Goal: Task Accomplishment & Management: Manage account settings

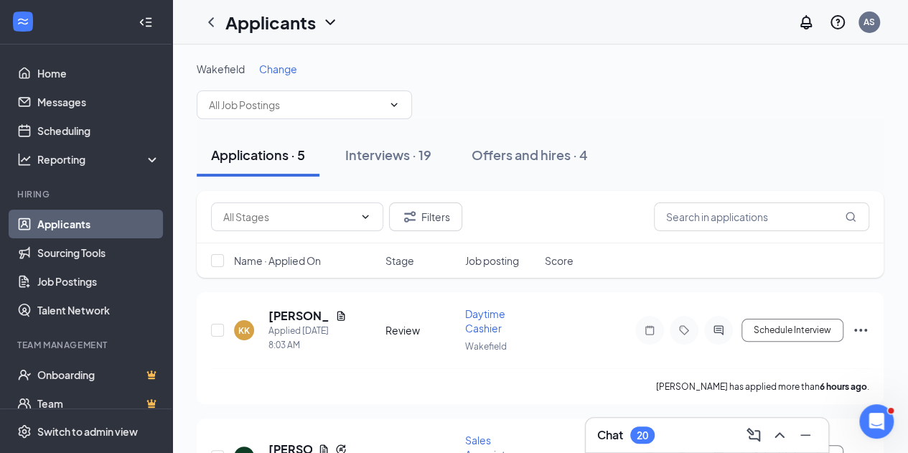
drag, startPoint x: 0, startPoint y: 0, endPoint x: 76, endPoint y: 216, distance: 229.2
click at [76, 216] on link "Applicants" at bounding box center [98, 224] width 123 height 29
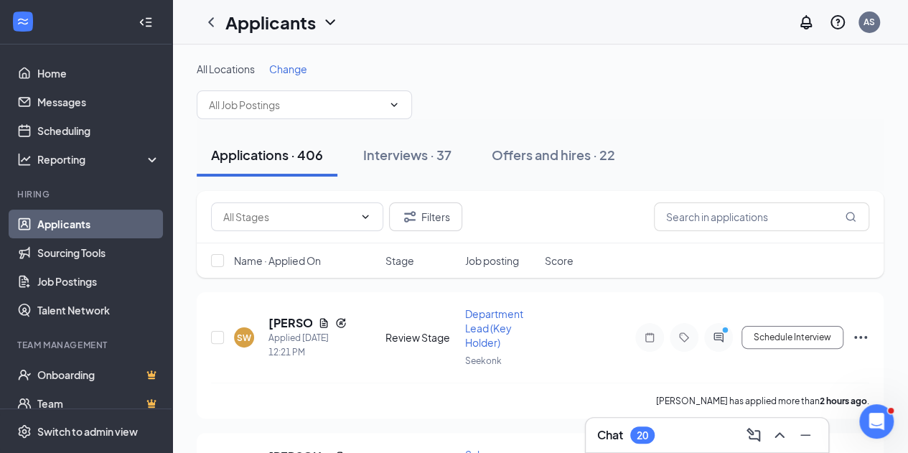
click at [281, 68] on span "Change" at bounding box center [288, 68] width 38 height 13
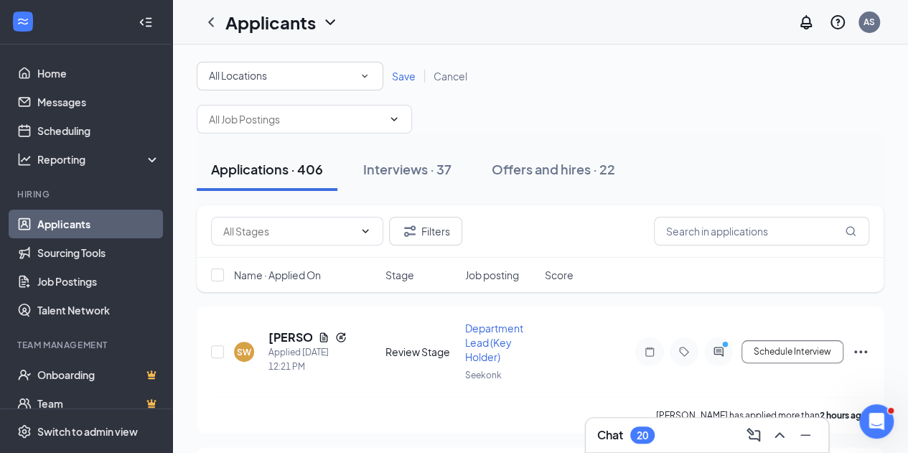
click at [281, 68] on div "All Locations" at bounding box center [290, 75] width 162 height 17
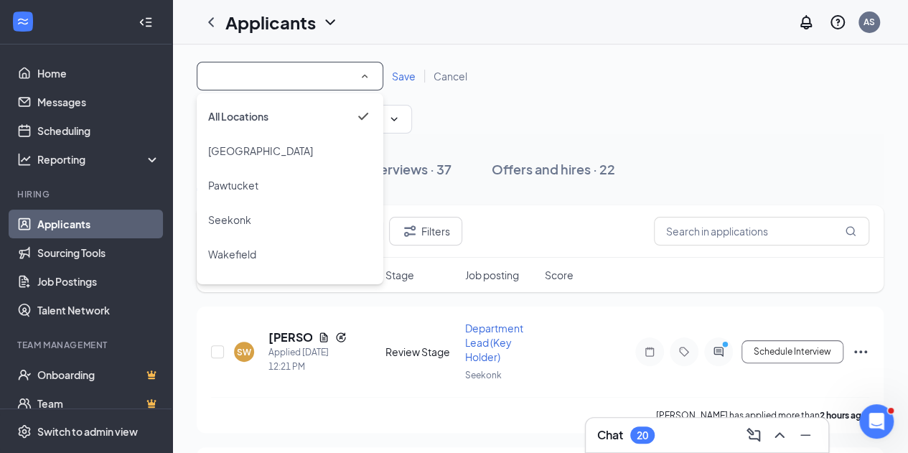
click at [281, 68] on input at bounding box center [290, 75] width 162 height 17
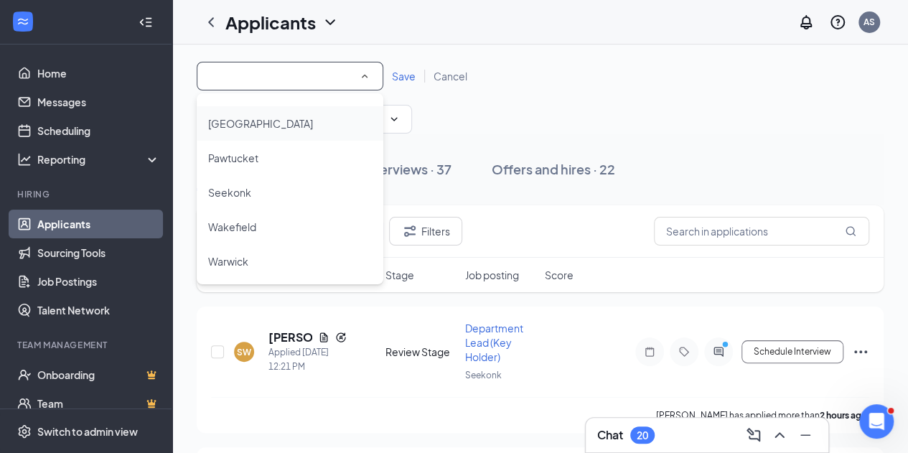
click at [257, 129] on span "[GEOGRAPHIC_DATA]" at bounding box center [260, 123] width 105 height 13
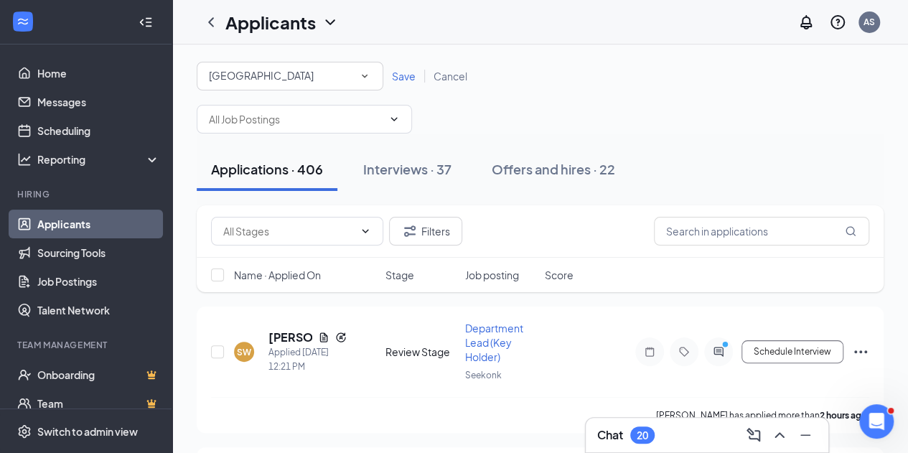
drag, startPoint x: 405, startPoint y: 83, endPoint x: 406, endPoint y: 68, distance: 14.4
click at [406, 69] on div "Save Cancel" at bounding box center [429, 76] width 93 height 14
click at [406, 71] on span "Save" at bounding box center [404, 76] width 24 height 13
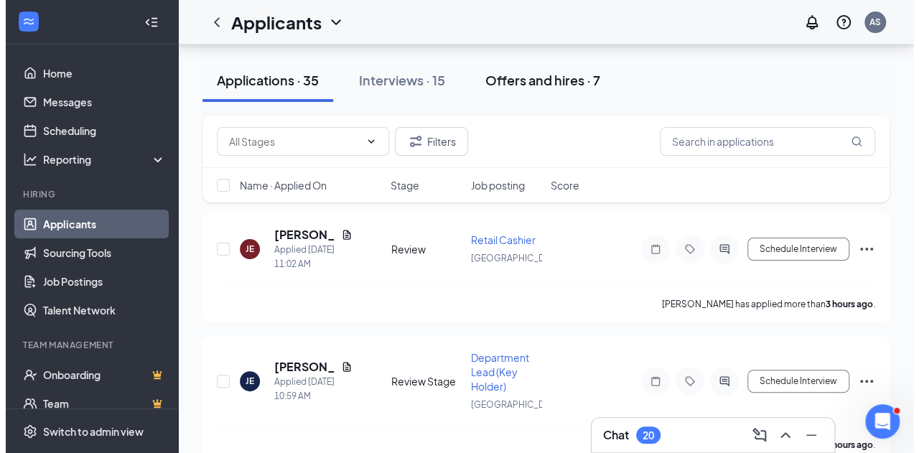
scroll to position [86, 0]
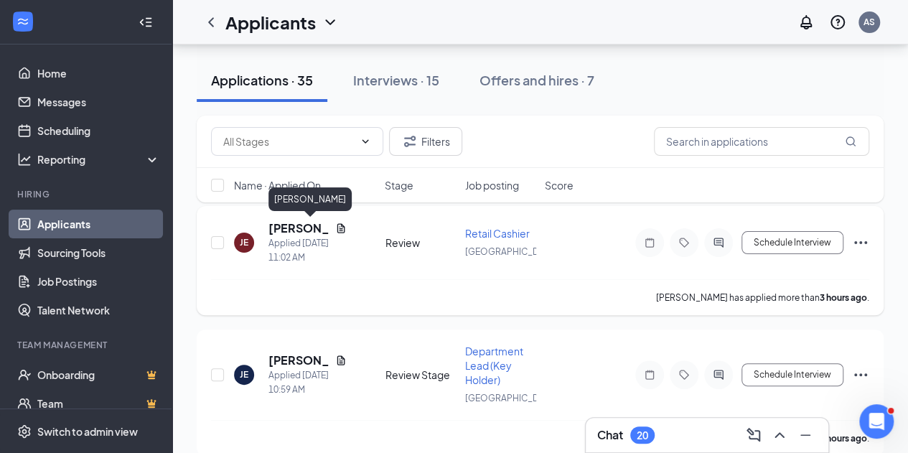
click at [293, 225] on h5 "[PERSON_NAME]" at bounding box center [299, 228] width 61 height 16
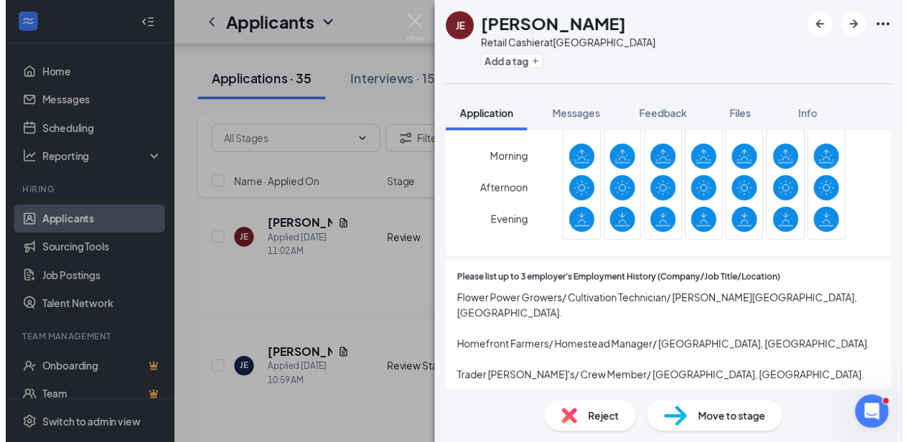
scroll to position [851, 0]
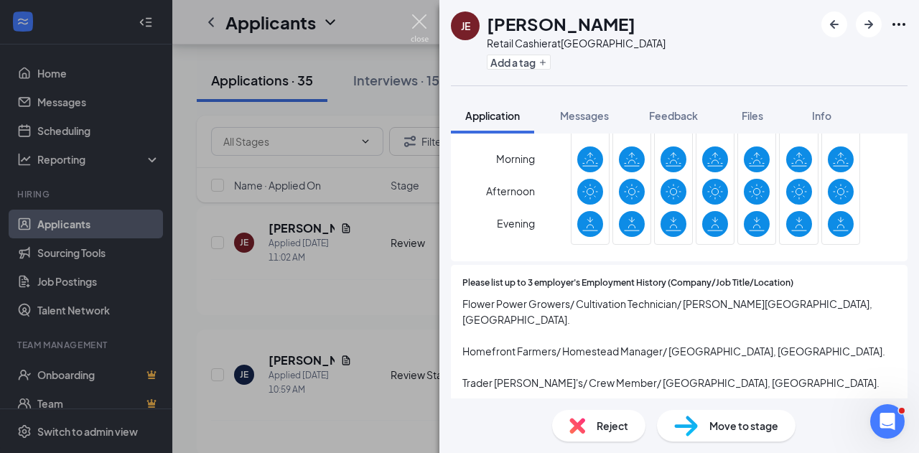
click at [414, 17] on img at bounding box center [420, 28] width 18 height 28
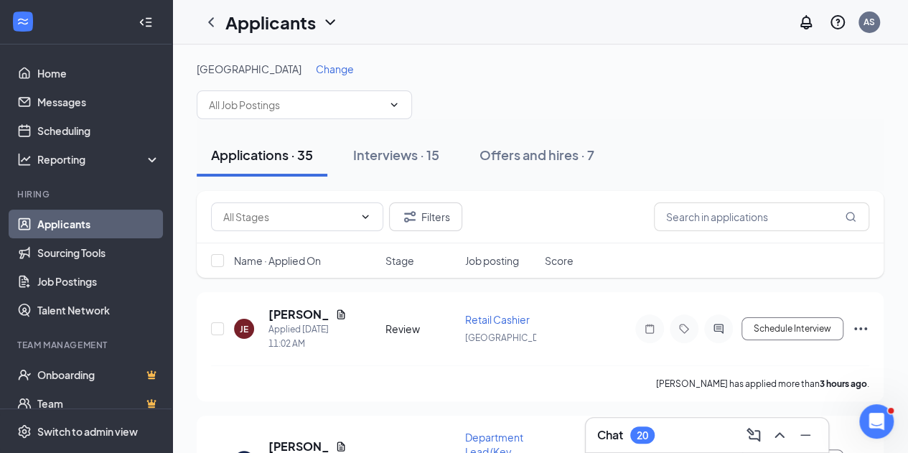
click at [316, 70] on span "Change" at bounding box center [335, 68] width 38 height 13
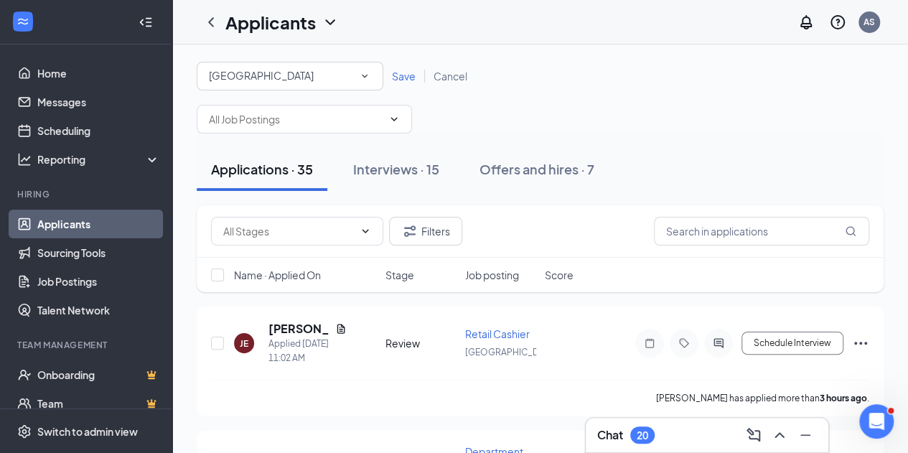
click at [308, 88] on div "All Locations [GEOGRAPHIC_DATA]" at bounding box center [290, 76] width 187 height 29
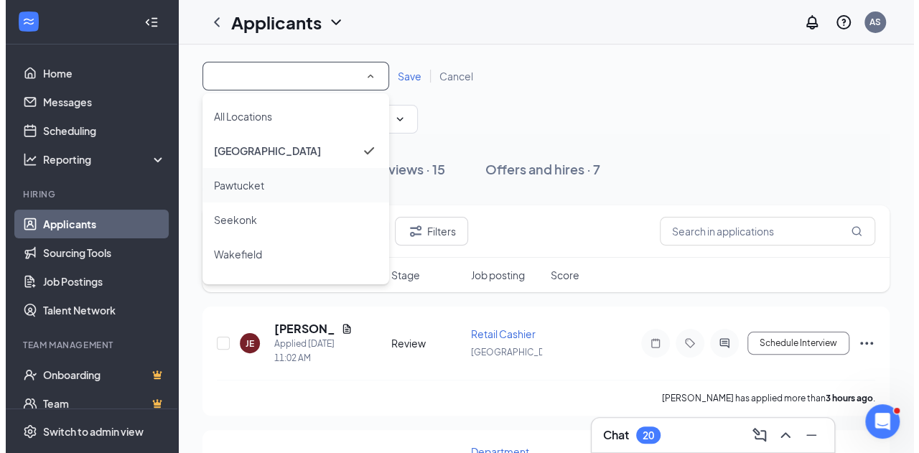
scroll to position [27, 0]
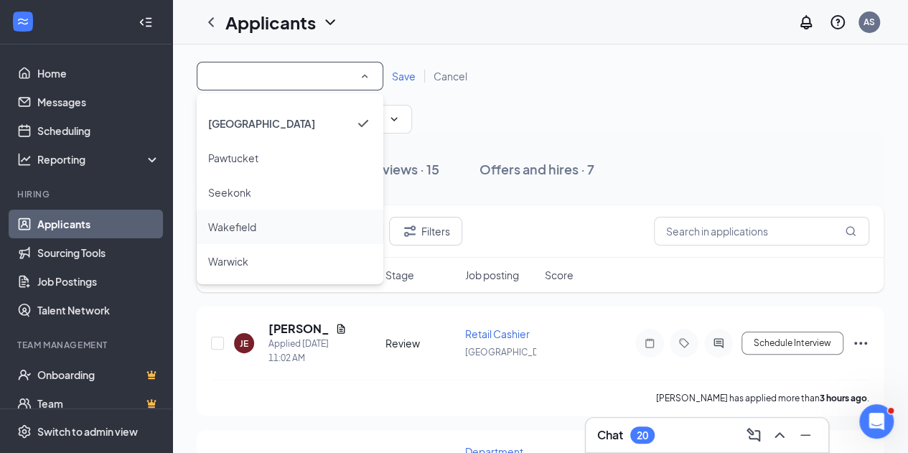
click at [236, 227] on span "Wakefield" at bounding box center [232, 226] width 48 height 13
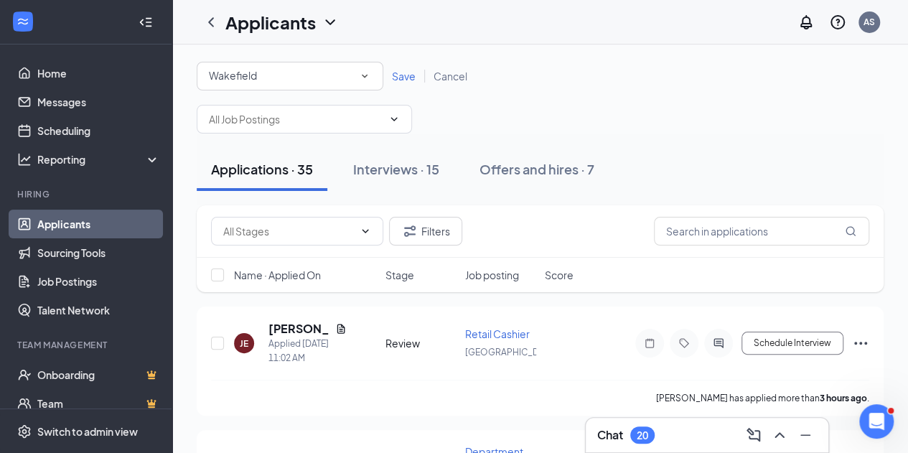
click at [408, 78] on span "Save" at bounding box center [404, 76] width 24 height 13
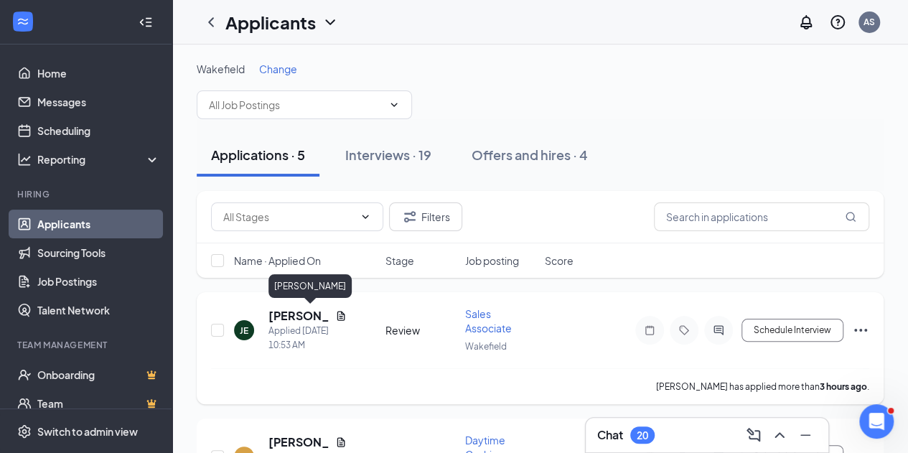
click at [296, 315] on h5 "[PERSON_NAME]" at bounding box center [299, 316] width 61 height 16
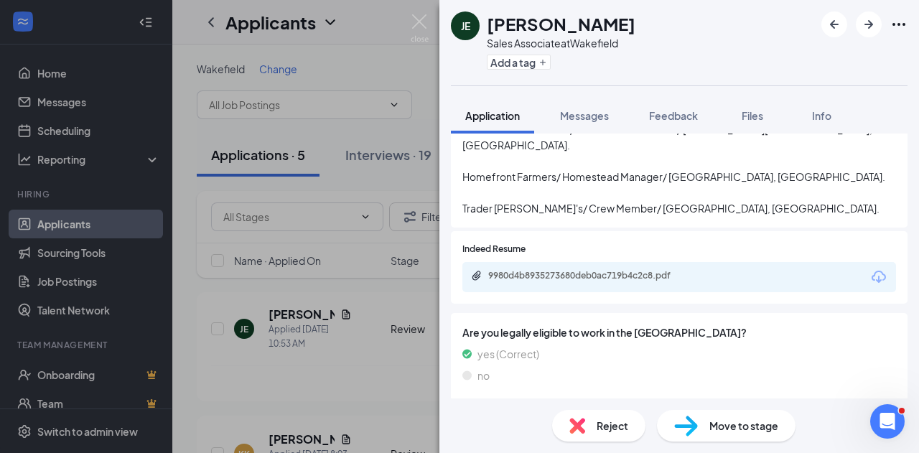
scroll to position [1029, 0]
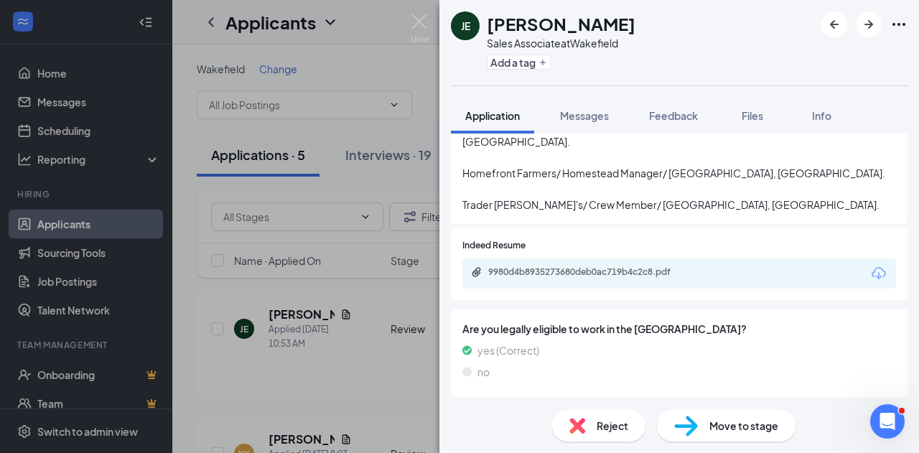
click at [601, 268] on div "9980d4b8935273680deb0ac719b4c2c8.pdf" at bounding box center [679, 274] width 434 height 30
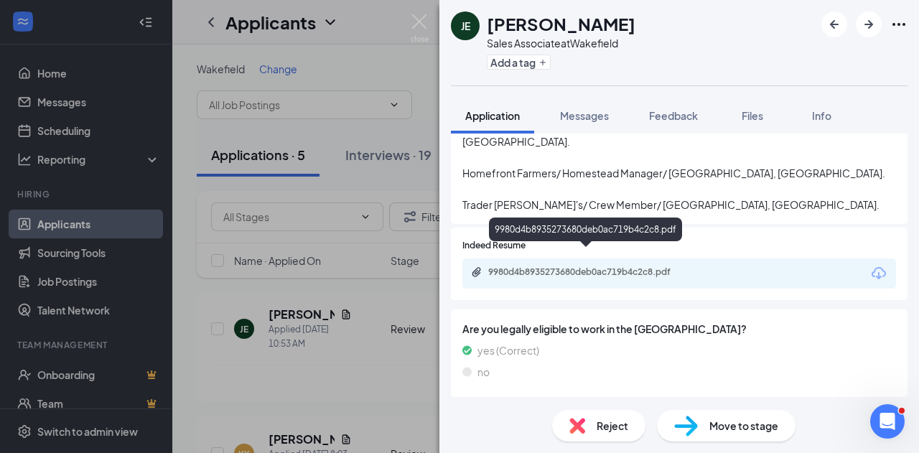
click at [604, 266] on div "9980d4b8935273680deb0ac719b4c2c8.pdf" at bounding box center [588, 271] width 201 height 11
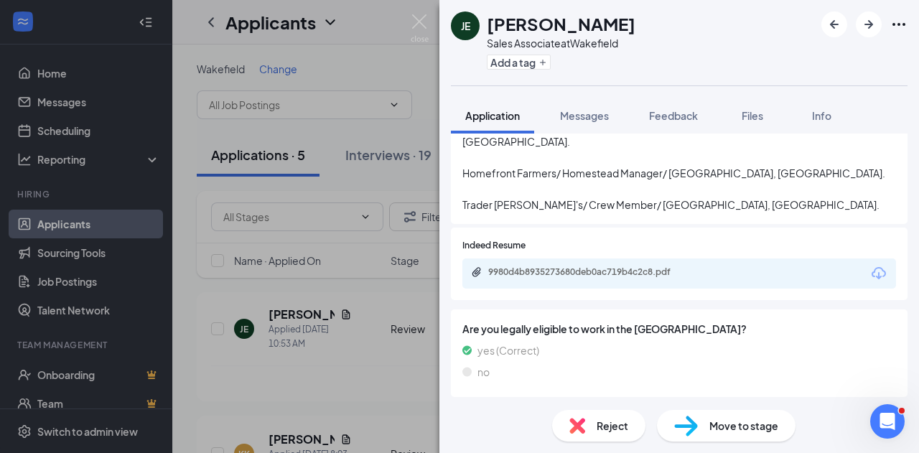
click at [755, 429] on span "Move to stage" at bounding box center [743, 426] width 69 height 16
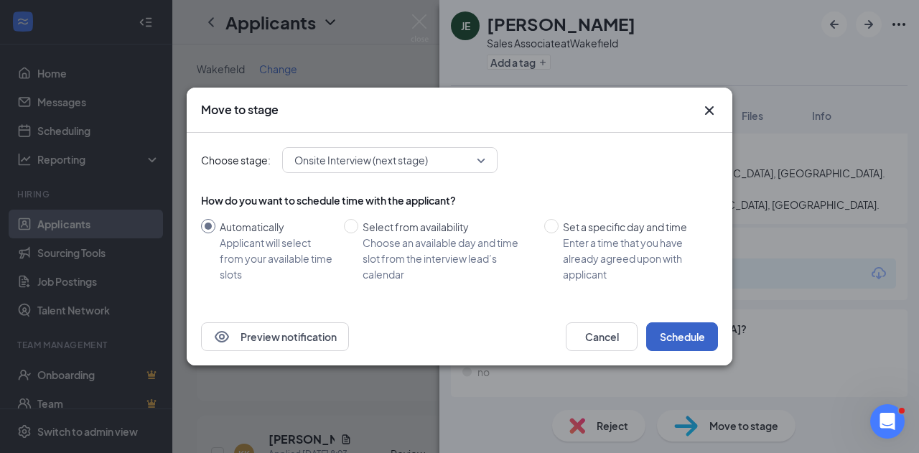
click at [676, 340] on button "Schedule" at bounding box center [682, 336] width 72 height 29
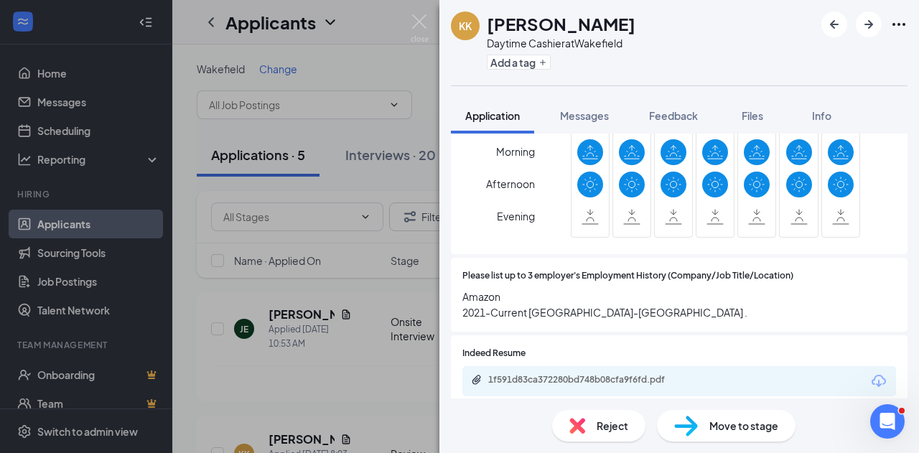
scroll to position [859, 0]
click at [411, 24] on img at bounding box center [420, 28] width 18 height 28
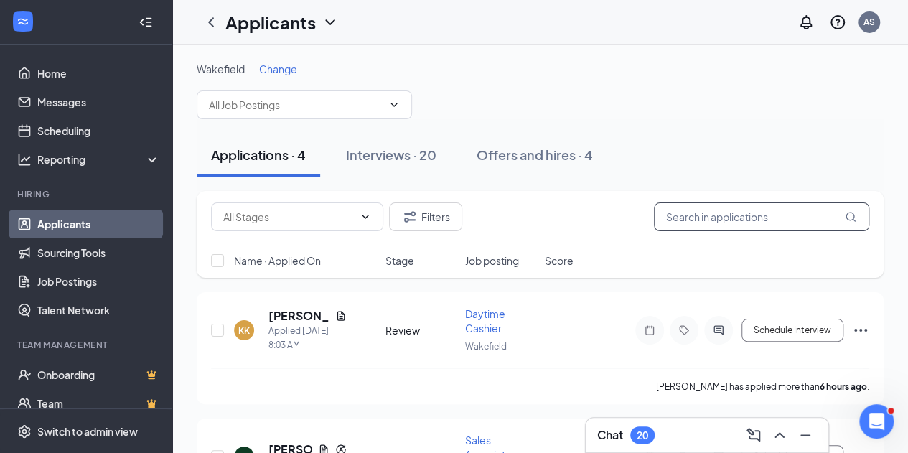
click at [701, 228] on input "text" at bounding box center [761, 216] width 215 height 29
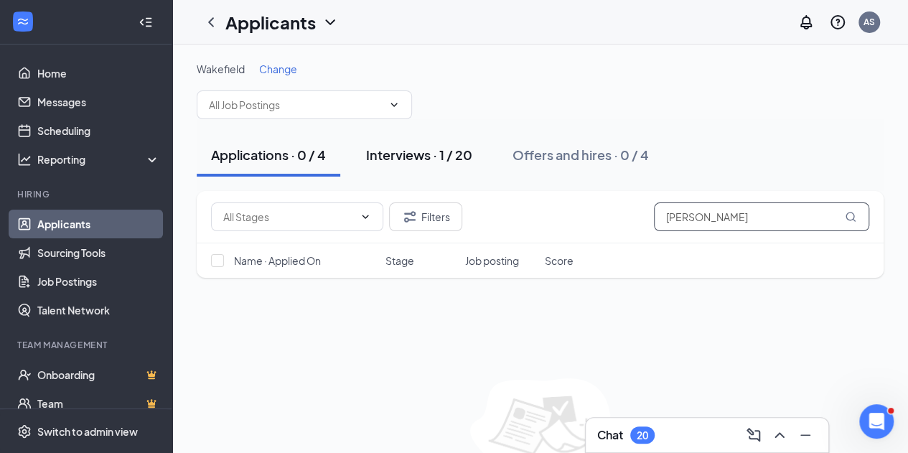
type input "[PERSON_NAME]"
click at [441, 157] on div "Interviews · 1 / 20" at bounding box center [419, 155] width 106 height 18
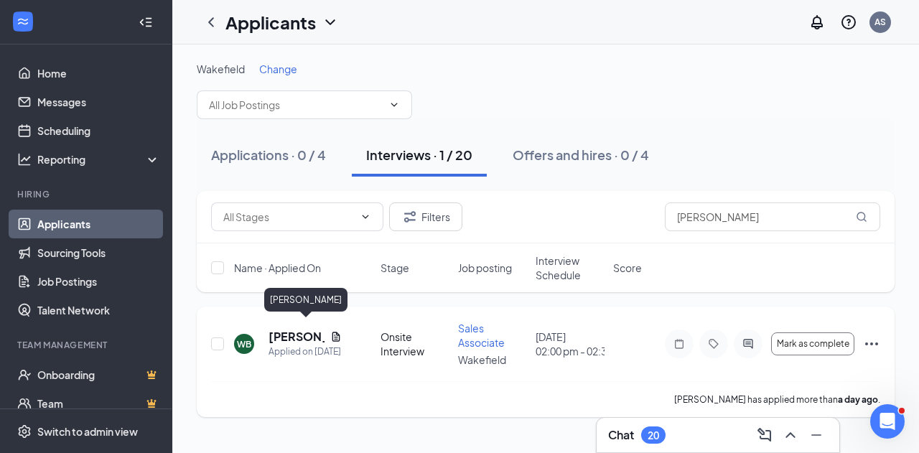
click at [277, 333] on h5 "[PERSON_NAME]" at bounding box center [297, 337] width 56 height 16
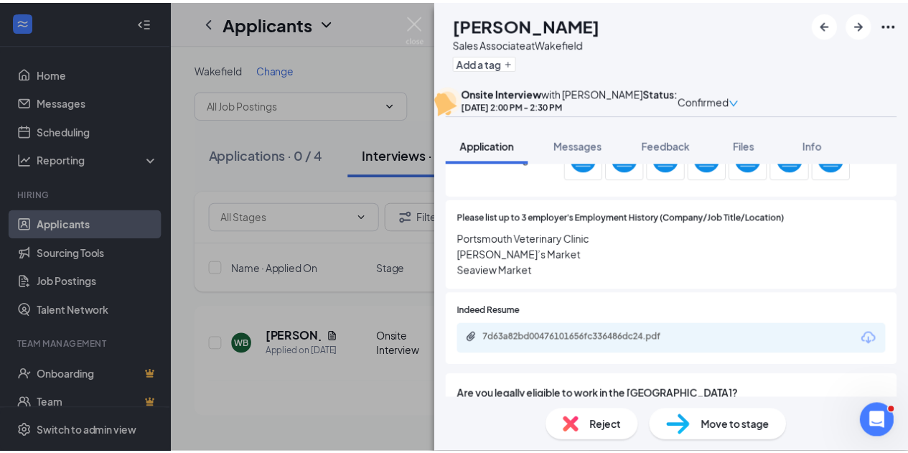
scroll to position [911, 0]
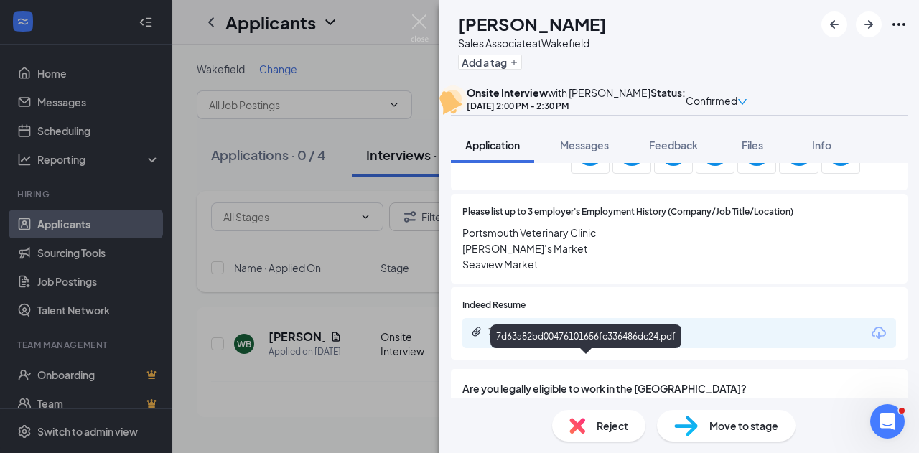
click at [591, 337] on div "7d63a82bd00476101656fc336486dc24.pdf" at bounding box center [588, 331] width 201 height 11
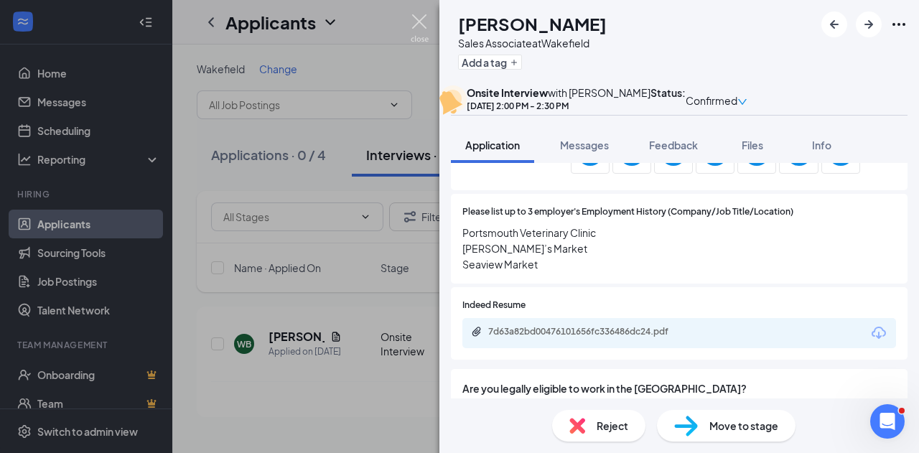
click at [419, 28] on img at bounding box center [420, 28] width 18 height 28
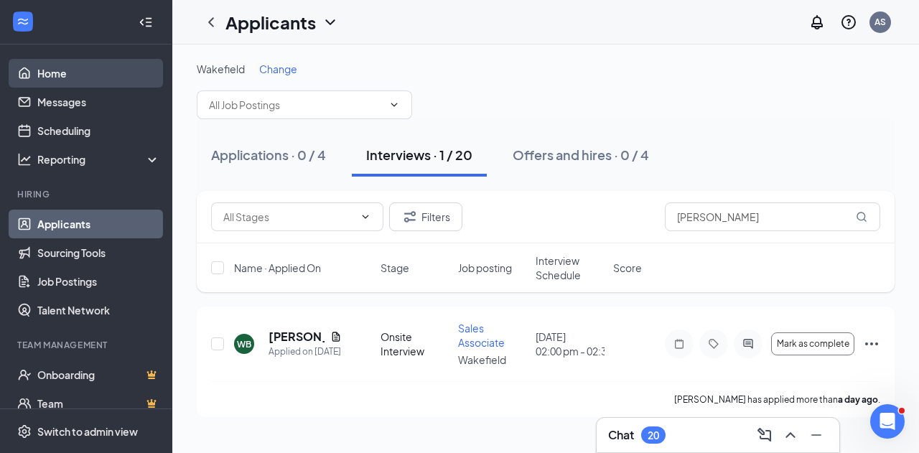
click at [59, 67] on link "Home" at bounding box center [98, 73] width 123 height 29
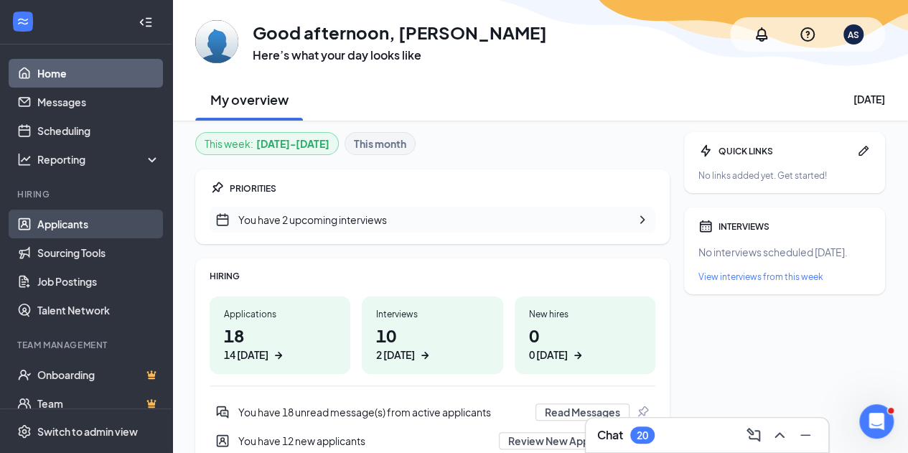
click at [68, 227] on link "Applicants" at bounding box center [98, 224] width 123 height 29
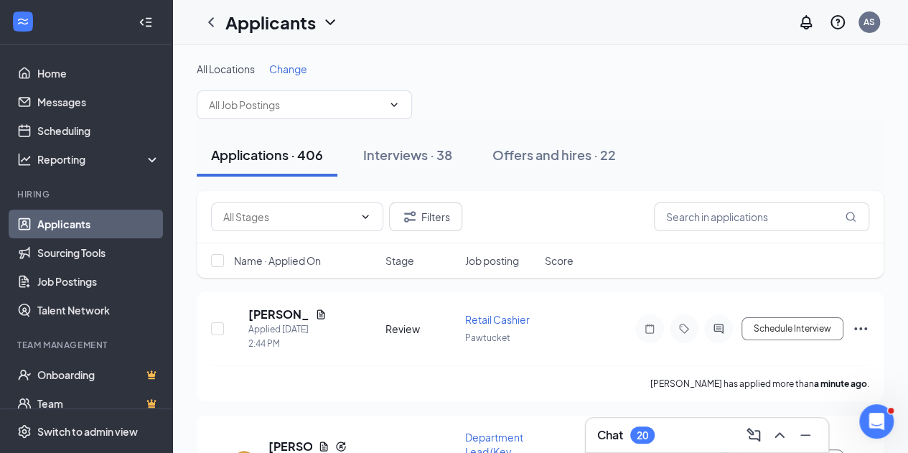
click at [292, 68] on span "Change" at bounding box center [288, 68] width 38 height 13
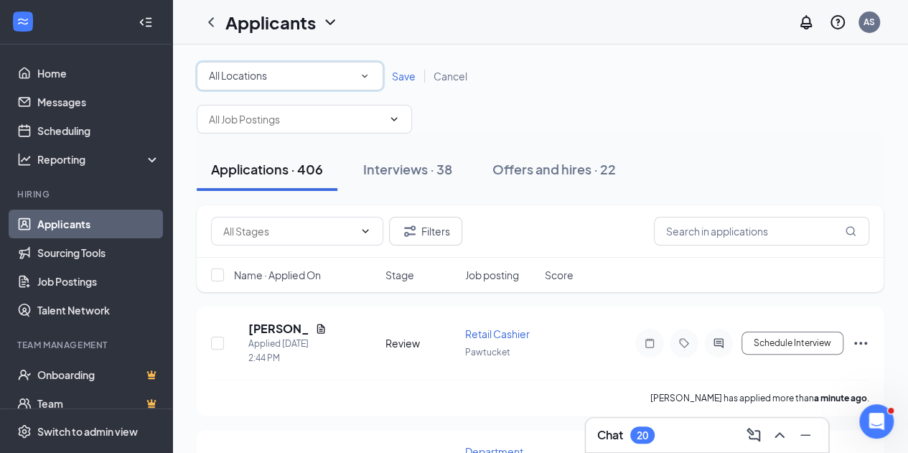
click at [296, 78] on div "All Locations" at bounding box center [290, 75] width 162 height 17
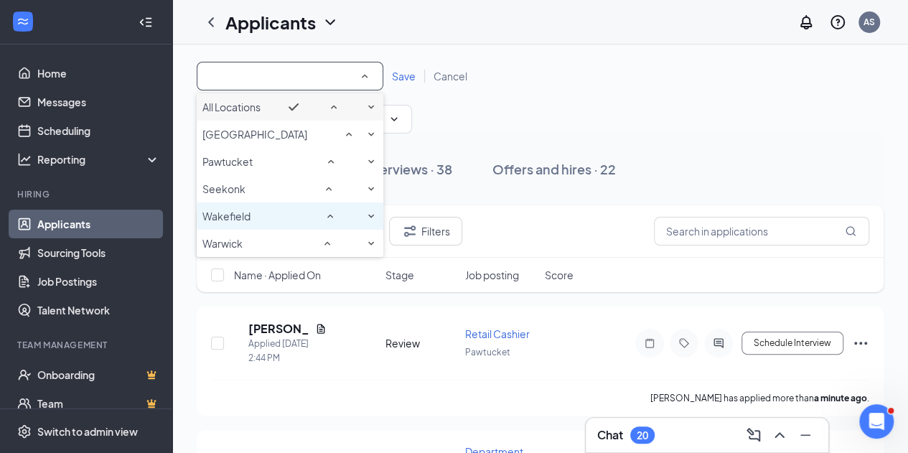
click at [251, 223] on span "Wakefield" at bounding box center [226, 216] width 48 height 13
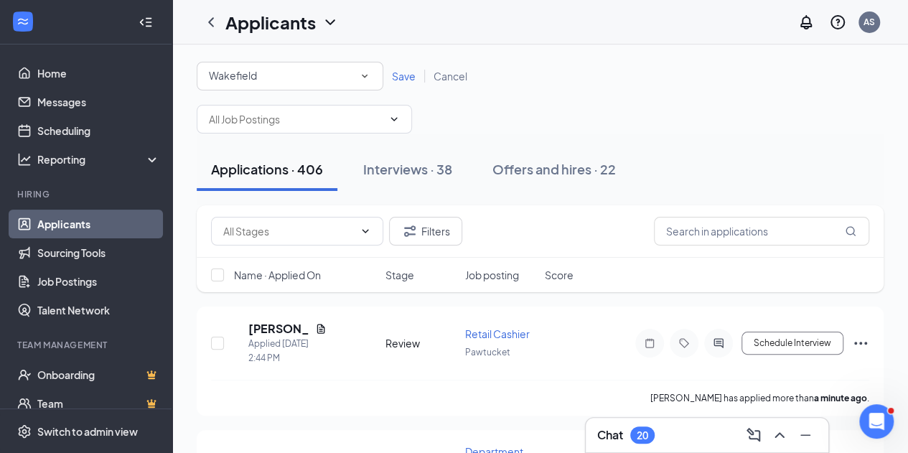
click at [396, 82] on span "Save" at bounding box center [404, 76] width 24 height 13
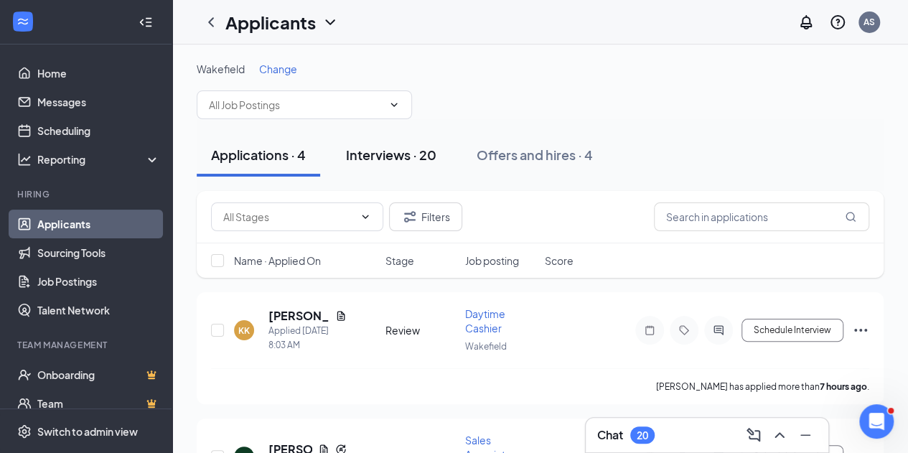
click at [386, 159] on div "Interviews · 20" at bounding box center [391, 155] width 90 height 18
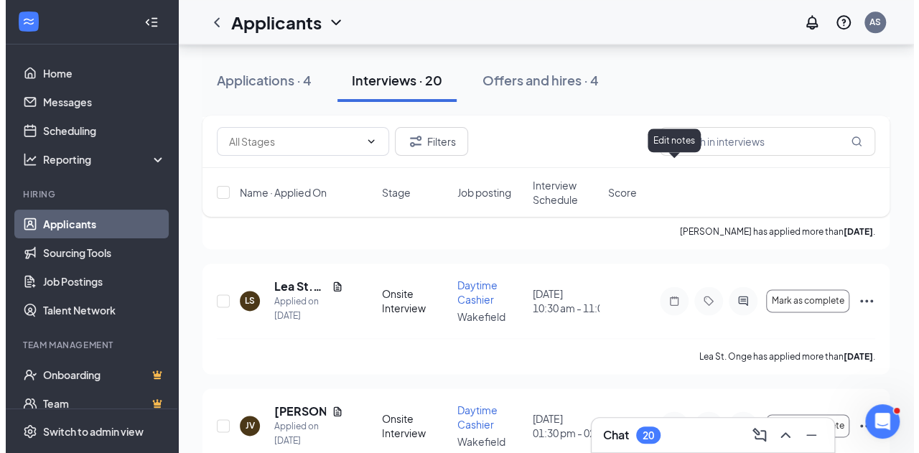
scroll to position [793, 0]
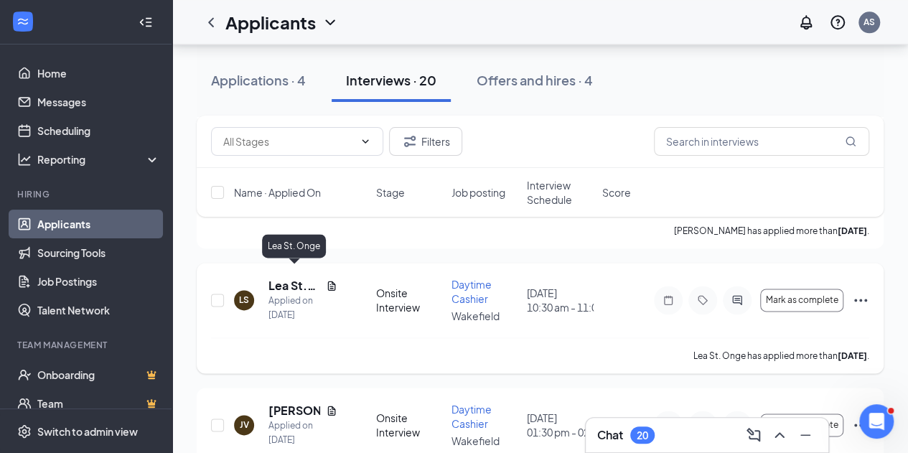
click at [281, 278] on h5 "Lea St. Onge" at bounding box center [295, 286] width 52 height 16
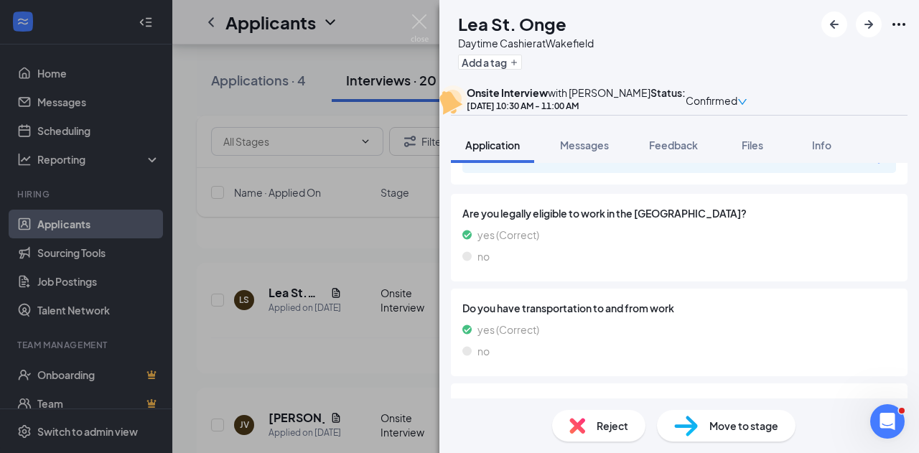
scroll to position [945, 0]
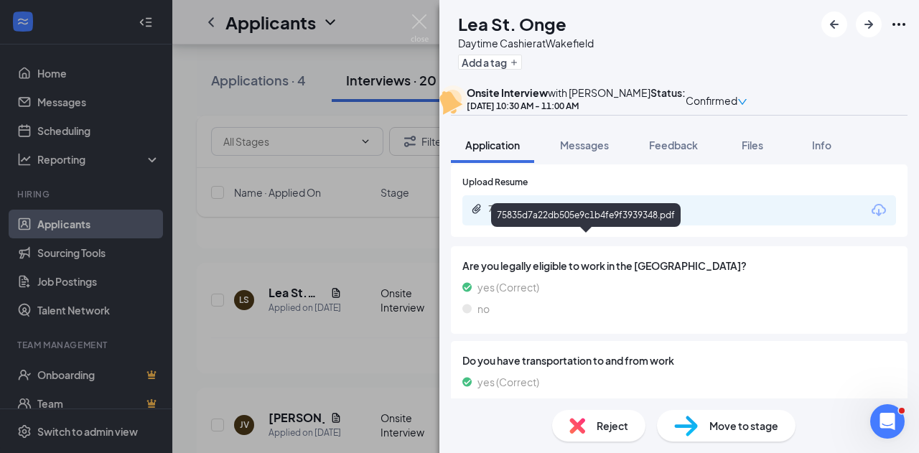
click at [549, 215] on div "75835d7a22db505e9c1b4fe9f3939348.pdf" at bounding box center [588, 208] width 201 height 11
